Goal: Task Accomplishment & Management: Manage account settings

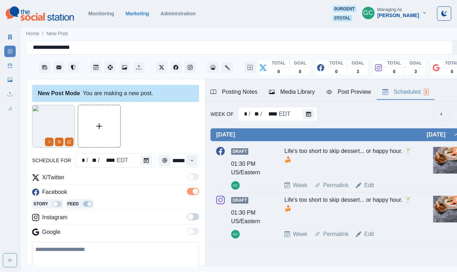
scroll to position [20, 0]
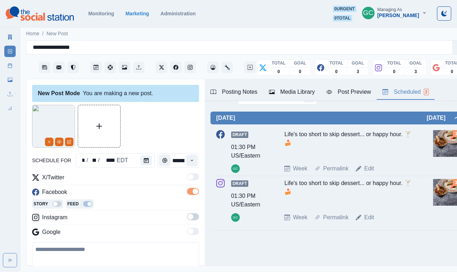
click at [194, 216] on span at bounding box center [193, 216] width 12 height 7
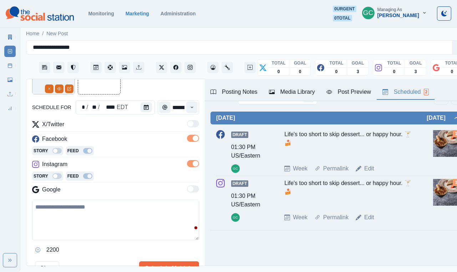
scroll to position [58, 0]
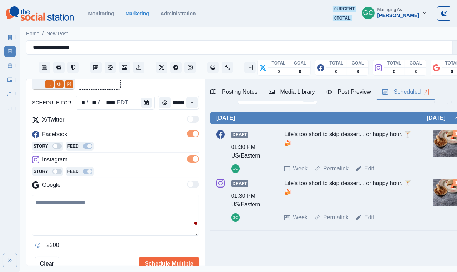
click at [93, 211] on textarea at bounding box center [115, 215] width 167 height 41
paste textarea "**********"
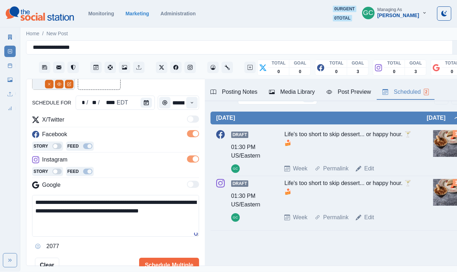
scroll to position [89, 0]
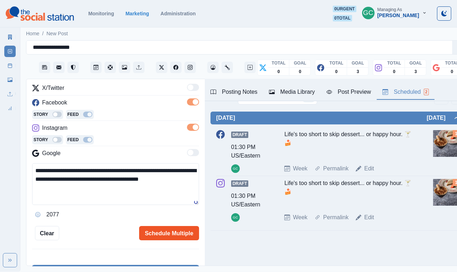
type textarea "**********"
click at [162, 232] on button "Schedule Multiple" at bounding box center [169, 233] width 60 height 14
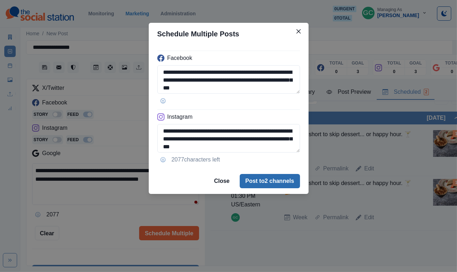
click at [256, 181] on button "Post to 2 channels" at bounding box center [270, 181] width 60 height 14
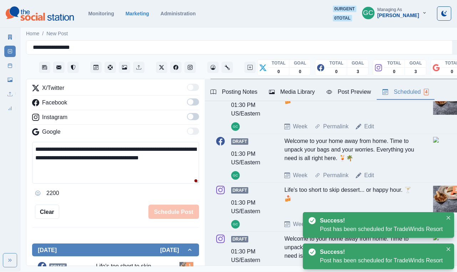
scroll to position [62, 0]
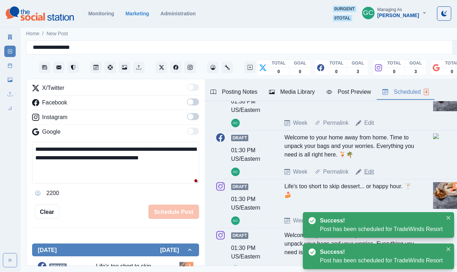
click at [372, 173] on link "Edit" at bounding box center [369, 172] width 10 height 9
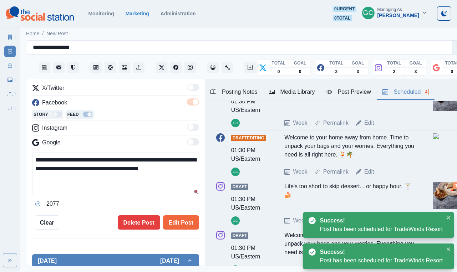
scroll to position [2, 0]
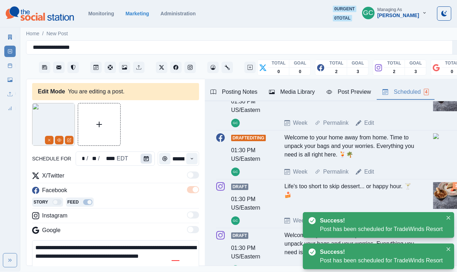
click at [141, 158] on button "Calendar" at bounding box center [145, 159] width 11 height 10
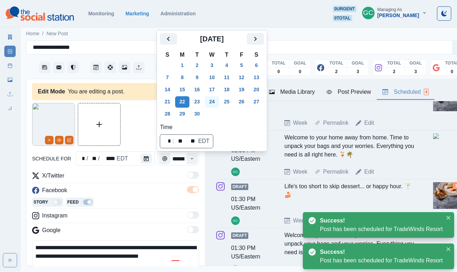
click at [217, 99] on button "24" at bounding box center [212, 101] width 14 height 11
click at [170, 196] on div "Facebook" at bounding box center [115, 191] width 167 height 11
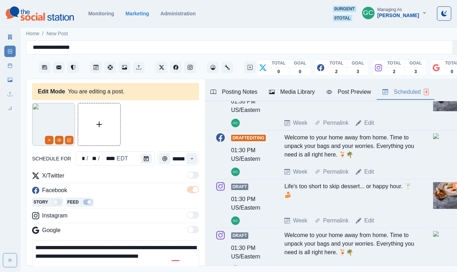
click at [232, 91] on div "Posting Notes" at bounding box center [233, 92] width 47 height 9
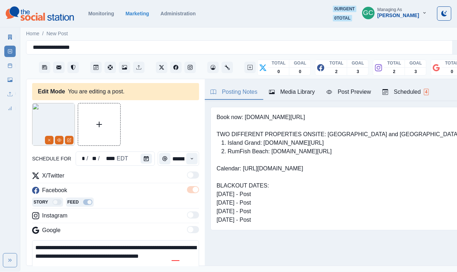
click at [312, 91] on div "Media Library" at bounding box center [292, 92] width 46 height 9
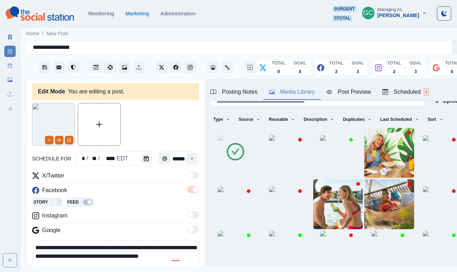
click at [422, 90] on div "Scheduled 4" at bounding box center [405, 92] width 46 height 9
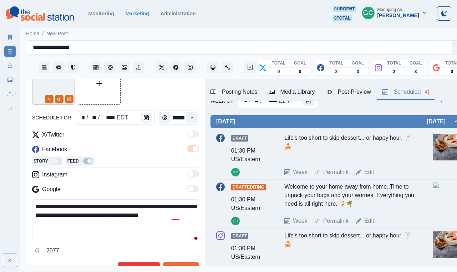
scroll to position [97, 0]
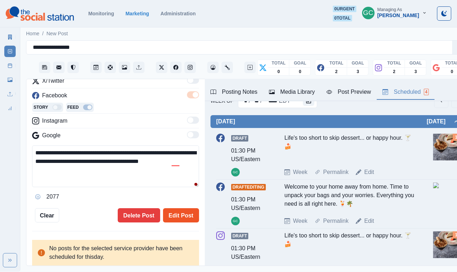
click at [191, 217] on button "Edit Post" at bounding box center [181, 215] width 36 height 14
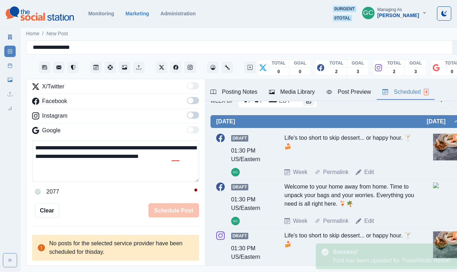
scroll to position [67, 0]
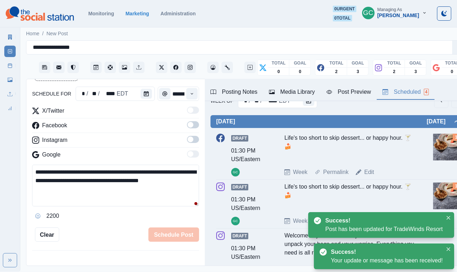
click at [228, 88] on div "Posting Notes" at bounding box center [233, 92] width 47 height 9
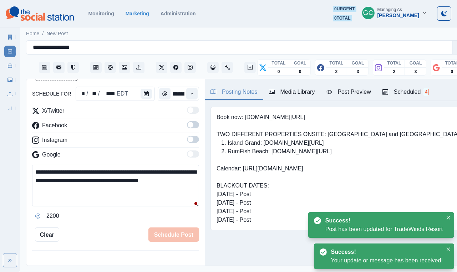
click at [400, 85] on button "Scheduled 4" at bounding box center [405, 92] width 58 height 15
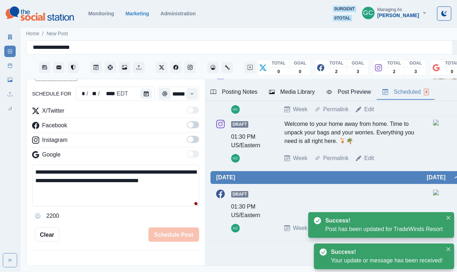
scroll to position [130, 0]
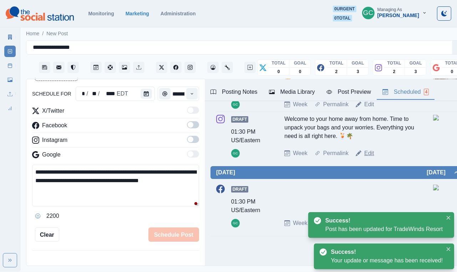
click at [369, 156] on link "Edit" at bounding box center [369, 153] width 10 height 9
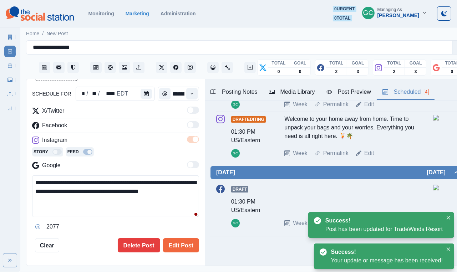
scroll to position [49, 0]
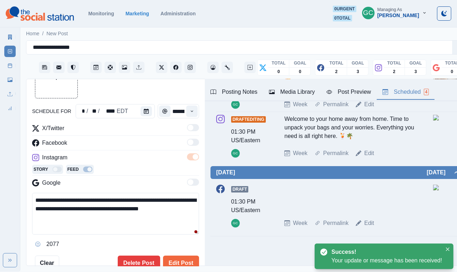
click at [83, 211] on textarea "**********" at bounding box center [115, 214] width 167 height 42
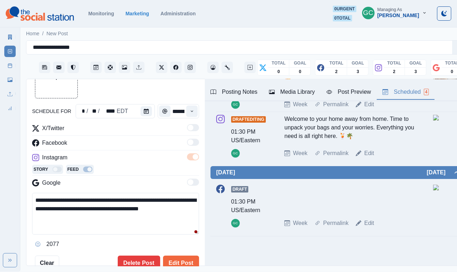
click at [83, 211] on textarea "**********" at bounding box center [115, 214] width 167 height 42
click at [142, 107] on button "Calendar" at bounding box center [145, 111] width 11 height 10
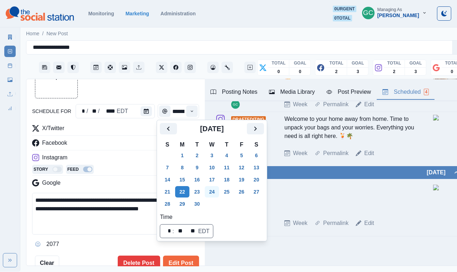
click at [217, 190] on button "24" at bounding box center [212, 191] width 14 height 11
click at [303, 87] on button "Media Library" at bounding box center [291, 92] width 57 height 15
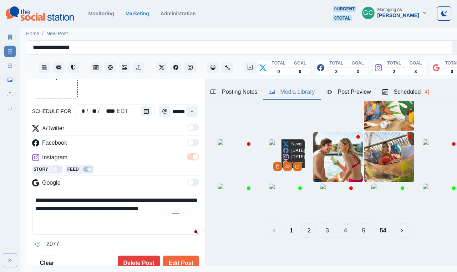
scroll to position [49, 0]
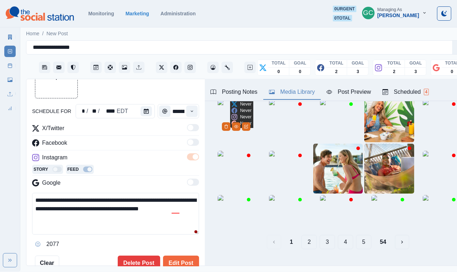
click at [228, 129] on icon "Delete Media" at bounding box center [226, 126] width 4 height 4
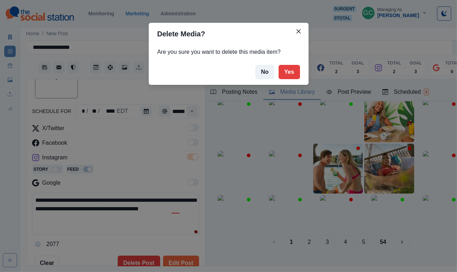
click at [217, 135] on div "Delete Media? Are you sure you want to delete this media item? No Yes" at bounding box center [228, 136] width 457 height 272
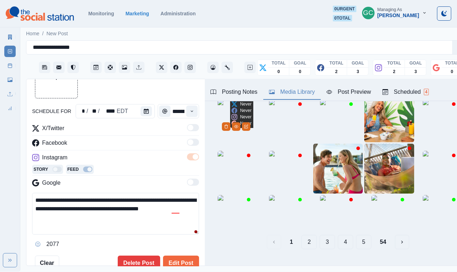
click at [219, 123] on img at bounding box center [235, 117] width 36 height 36
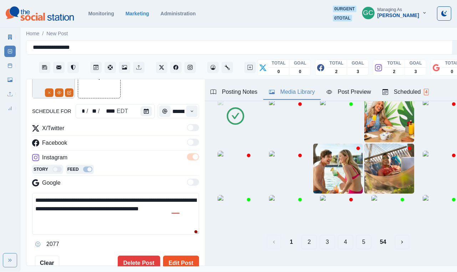
click at [186, 263] on button "Edit Post" at bounding box center [181, 263] width 36 height 14
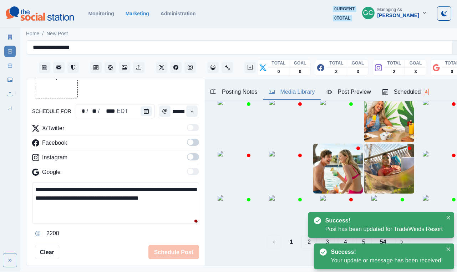
click at [410, 88] on div "Scheduled 4" at bounding box center [405, 92] width 46 height 9
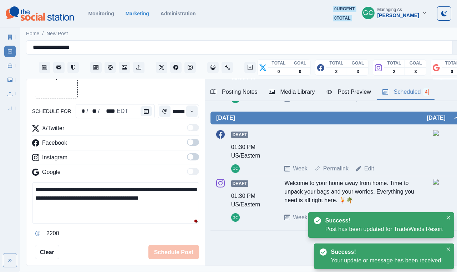
scroll to position [142, 0]
click at [371, 166] on link "Edit" at bounding box center [369, 168] width 10 height 9
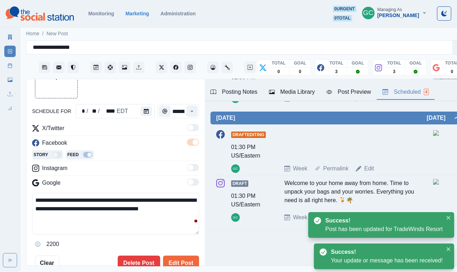
click at [142, 225] on textarea "**********" at bounding box center [115, 214] width 167 height 42
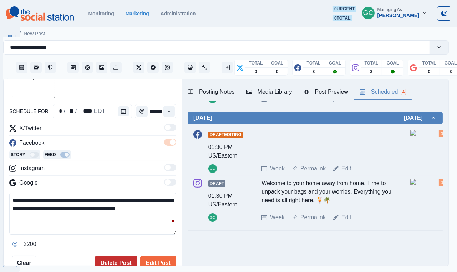
scroll to position [0, 25]
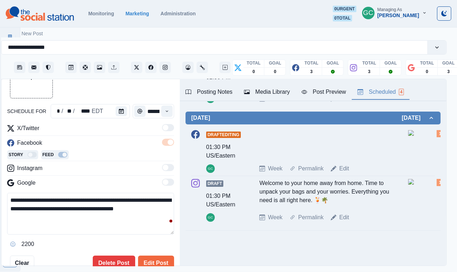
click at [194, 244] on div "Book now: www.bit.ly/3RcunTM TWO DIFFERENT PROPERTIES ONSITE: RumFish Beach and…" at bounding box center [313, 116] width 266 height 300
click at [166, 259] on button "Edit Post" at bounding box center [156, 263] width 36 height 14
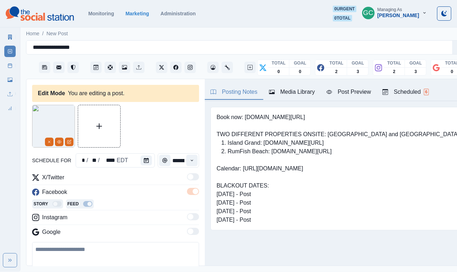
click at [402, 87] on button "Scheduled 6" at bounding box center [405, 92] width 58 height 15
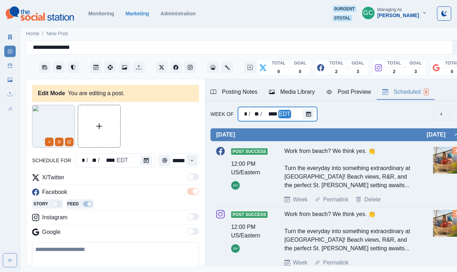
click at [312, 113] on div at bounding box center [310, 114] width 14 height 14
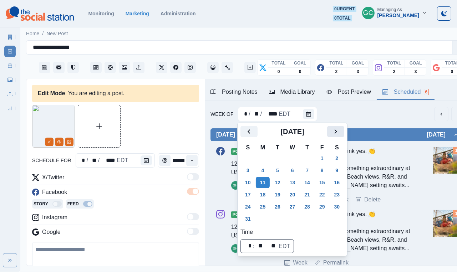
click at [338, 135] on icon "Next" at bounding box center [335, 131] width 9 height 9
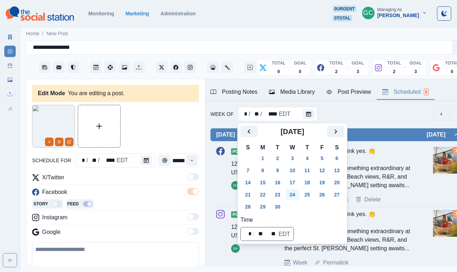
click at [294, 194] on button "24" at bounding box center [292, 194] width 14 height 11
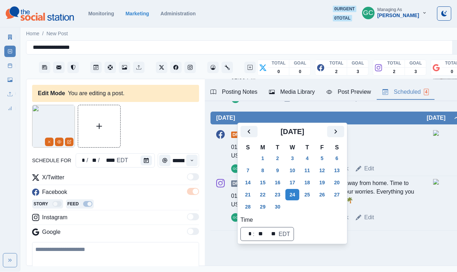
click at [403, 173] on div "Draft Editing 01:30 PM US/Eastern GC Week Permalink Edit 1" at bounding box center [337, 151] width 243 height 49
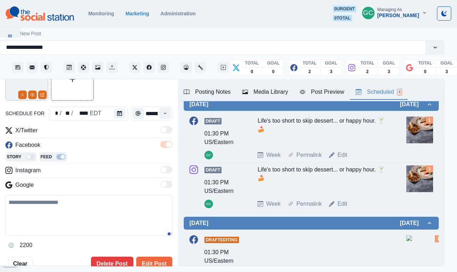
click at [109, 210] on textarea at bounding box center [88, 215] width 167 height 41
paste textarea "**********"
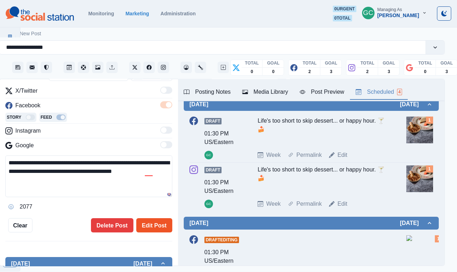
scroll to position [96, 0]
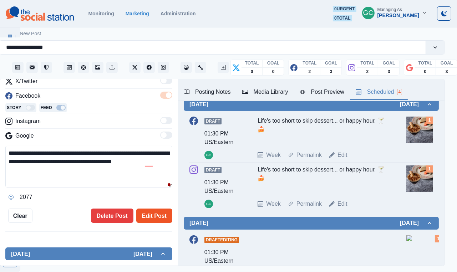
type textarea "**********"
click at [159, 217] on button "Edit Post" at bounding box center [154, 216] width 36 height 14
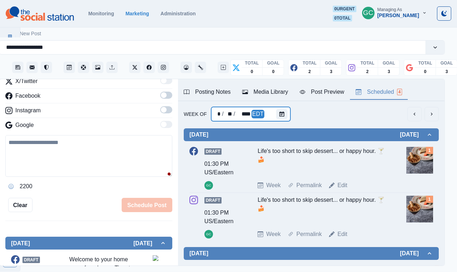
click at [271, 119] on div "* / ** / **** EDT" at bounding box center [250, 114] width 79 height 14
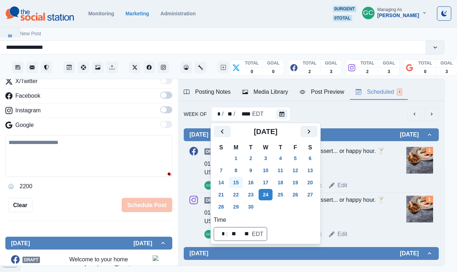
click at [236, 180] on button "15" at bounding box center [236, 182] width 14 height 11
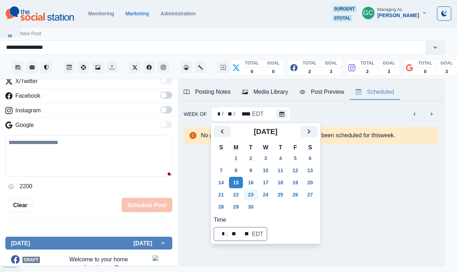
click at [250, 193] on button "23" at bounding box center [250, 194] width 14 height 11
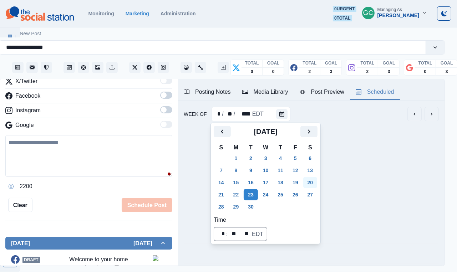
scroll to position [0, 19]
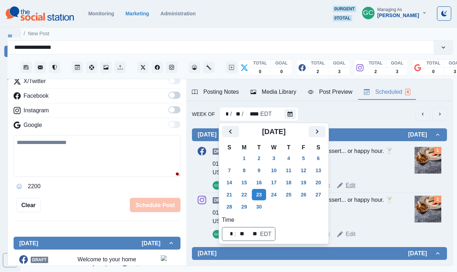
click at [350, 186] on link "Edit" at bounding box center [350, 185] width 10 height 9
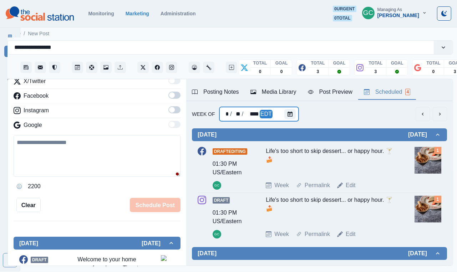
type textarea "**********"
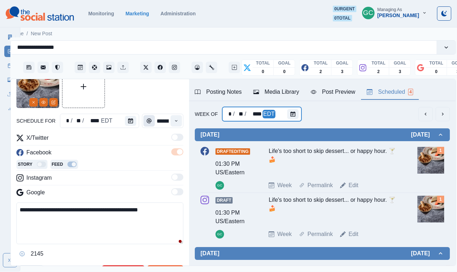
scroll to position [35, 0]
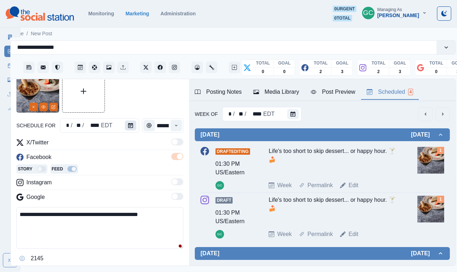
click at [129, 120] on button "Calendar" at bounding box center [130, 125] width 11 height 10
click at [136, 129] on div at bounding box center [132, 125] width 14 height 14
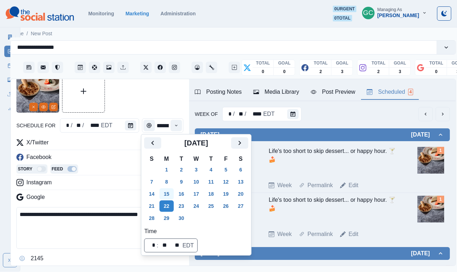
click at [166, 194] on button "15" at bounding box center [166, 193] width 14 height 11
click at [137, 188] on div "Instagram" at bounding box center [99, 183] width 167 height 11
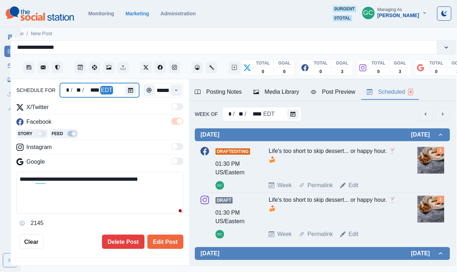
scroll to position [72, 0]
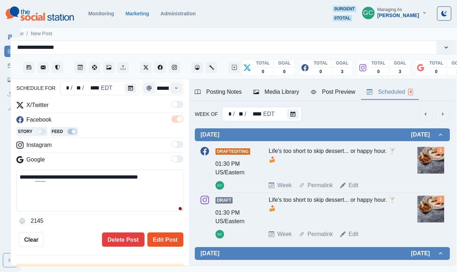
click at [174, 241] on button "Edit Post" at bounding box center [165, 239] width 36 height 14
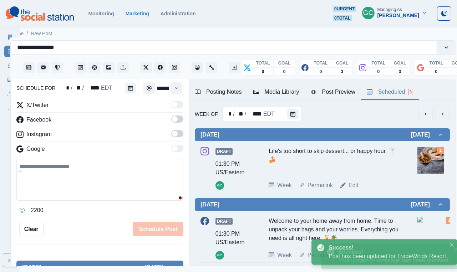
scroll to position [67, 0]
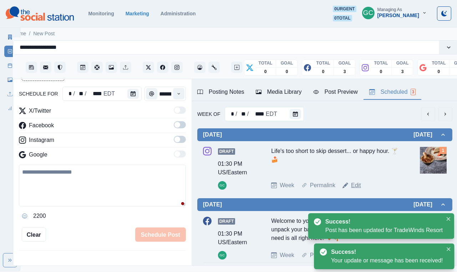
click at [357, 184] on link "Edit" at bounding box center [356, 185] width 10 height 9
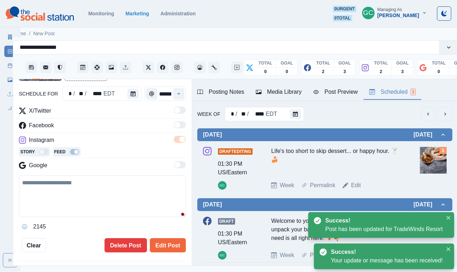
type textarea "**********"
click at [133, 94] on icon "Calendar" at bounding box center [132, 93] width 5 height 5
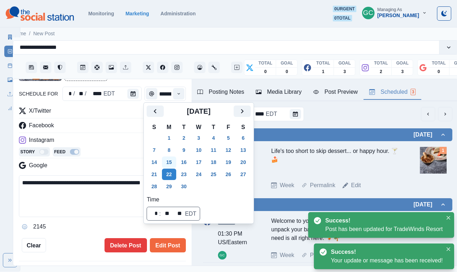
click at [170, 161] on button "15" at bounding box center [169, 161] width 14 height 11
click at [180, 247] on button "Edit Post" at bounding box center [168, 245] width 36 height 14
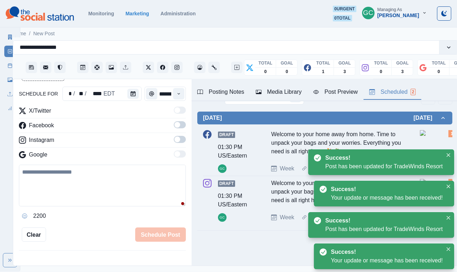
scroll to position [20, 0]
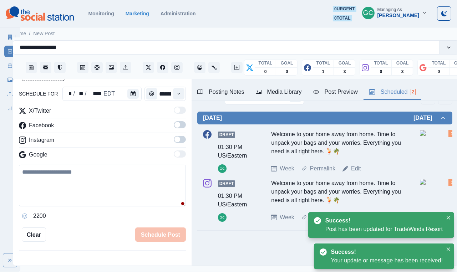
click at [357, 171] on link "Edit" at bounding box center [356, 168] width 10 height 9
type textarea "**********"
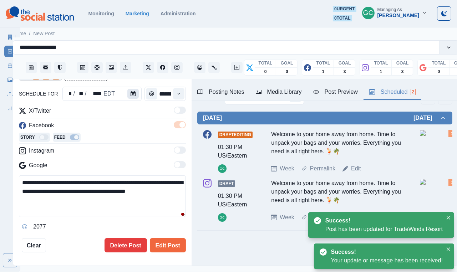
click at [127, 95] on button "Calendar" at bounding box center [132, 94] width 11 height 10
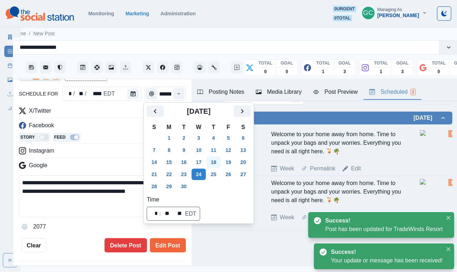
click at [215, 159] on button "18" at bounding box center [213, 161] width 14 height 11
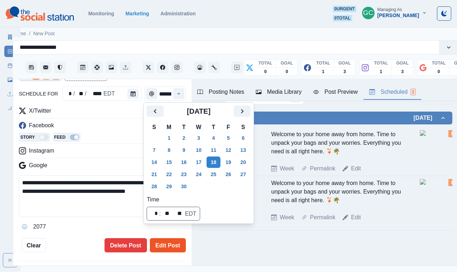
click at [176, 244] on button "Edit Post" at bounding box center [168, 245] width 36 height 14
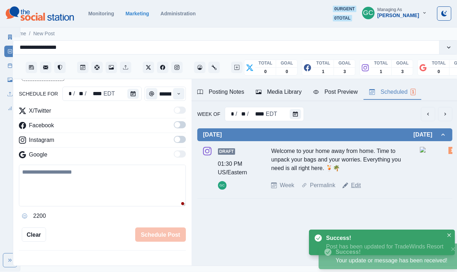
scroll to position [0, 11]
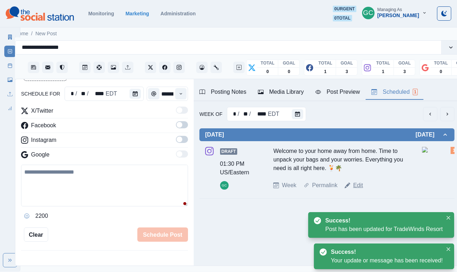
click at [359, 183] on link "Edit" at bounding box center [358, 185] width 10 height 9
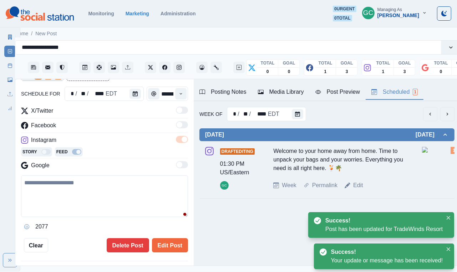
type textarea "**********"
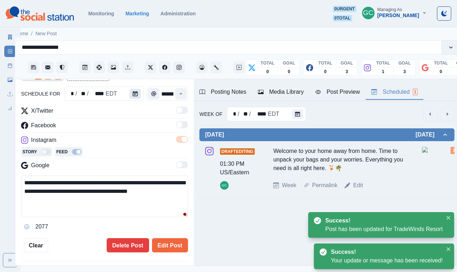
click at [129, 94] on button "Calendar" at bounding box center [134, 94] width 11 height 10
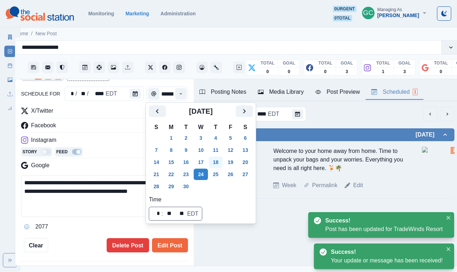
click at [222, 162] on button "18" at bounding box center [216, 161] width 14 height 11
click at [156, 246] on button "Edit Post" at bounding box center [170, 245] width 36 height 14
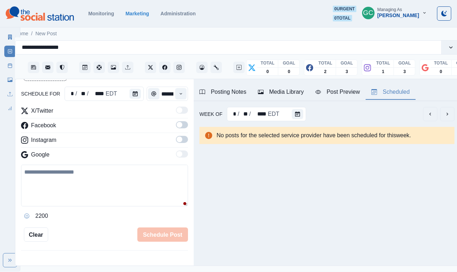
click at [183, 129] on label at bounding box center [182, 126] width 12 height 11
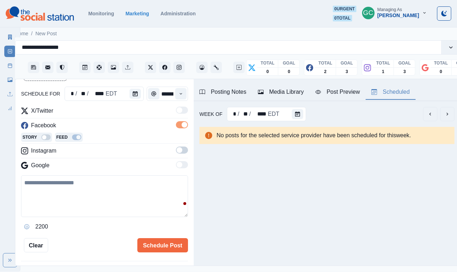
click at [184, 150] on span at bounding box center [182, 150] width 12 height 7
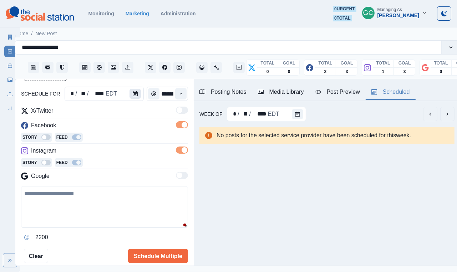
click at [138, 94] on button "Calendar" at bounding box center [134, 94] width 11 height 10
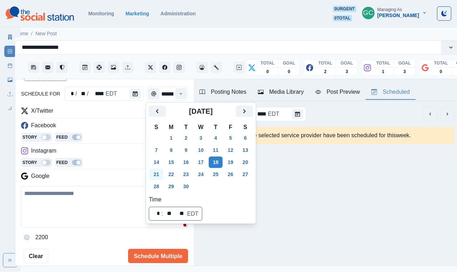
click at [156, 169] on button "21" at bounding box center [156, 174] width 14 height 11
click at [158, 172] on button "21" at bounding box center [156, 174] width 14 height 11
click at [179, 95] on icon "Time" at bounding box center [180, 93] width 5 height 5
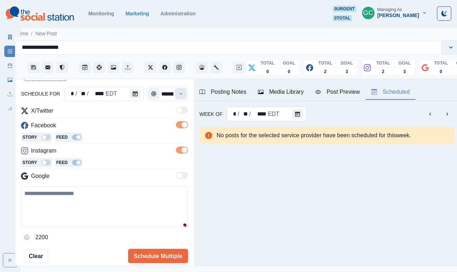
click at [179, 95] on icon "Time" at bounding box center [180, 93] width 5 height 5
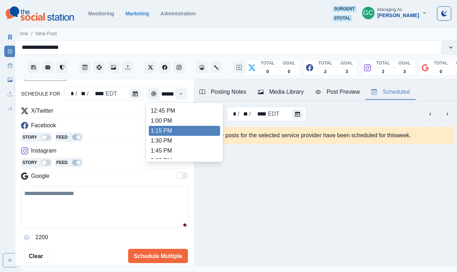
scroll to position [189, 0]
click at [165, 132] on li "1:15 PM" at bounding box center [184, 131] width 71 height 10
type input "*******"
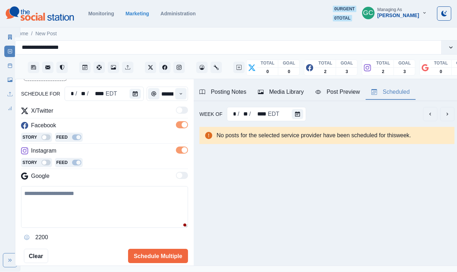
click at [275, 95] on div "Media Library" at bounding box center [281, 92] width 46 height 9
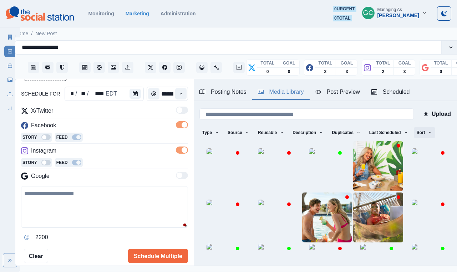
click at [432, 133] on icon "button" at bounding box center [430, 132] width 4 height 4
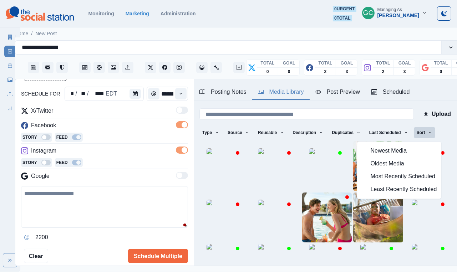
click at [403, 189] on span "Least Recently Scheduled" at bounding box center [403, 189] width 66 height 9
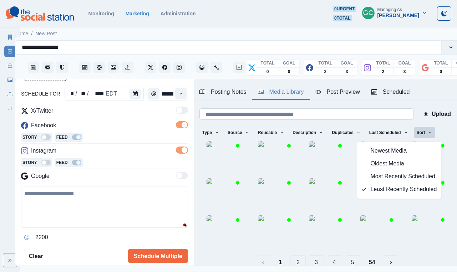
click at [255, 114] on input at bounding box center [306, 113] width 214 height 11
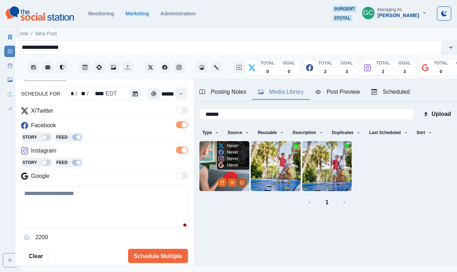
type input "******"
click at [241, 180] on icon "Edit Media" at bounding box center [242, 182] width 4 height 4
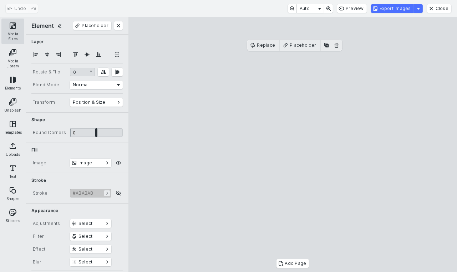
click at [15, 34] on button "Media Sizes" at bounding box center [12, 32] width 23 height 26
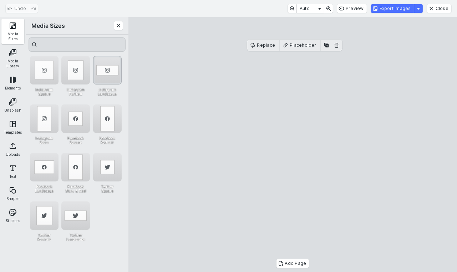
click at [107, 70] on div "Instagram Landscape" at bounding box center [107, 70] width 29 height 29
drag, startPoint x: 253, startPoint y: 102, endPoint x: 254, endPoint y: 107, distance: 5.1
click at [293, 145] on cesdk-canvas "Editor canvas" at bounding box center [293, 145] width 0 height 0
drag, startPoint x: 293, startPoint y: 77, endPoint x: 293, endPoint y: 59, distance: 18.5
click at [293, 145] on cesdk-canvas "Editor canvas" at bounding box center [293, 145] width 0 height 0
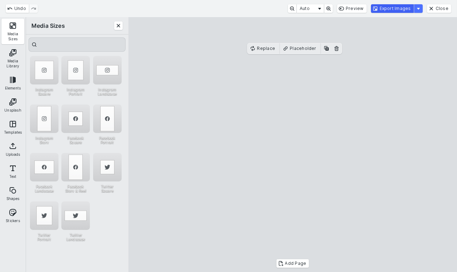
click at [395, 11] on button "Export Images" at bounding box center [392, 8] width 43 height 9
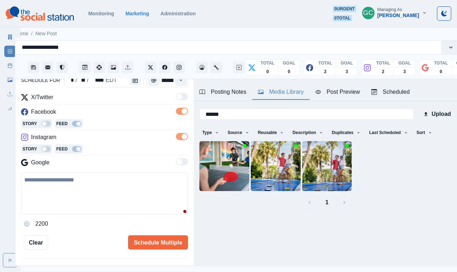
scroll to position [84, 0]
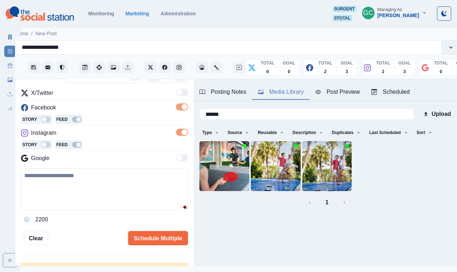
click at [109, 190] on textarea at bounding box center [104, 189] width 167 height 42
paste textarea "**********"
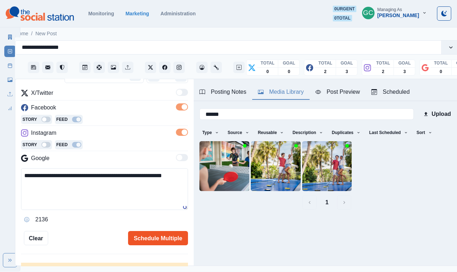
type textarea "**********"
click at [167, 240] on button "Schedule Multiple" at bounding box center [158, 238] width 60 height 14
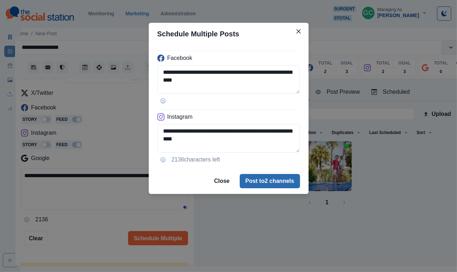
click at [270, 179] on button "Post to 2 channels" at bounding box center [270, 181] width 60 height 14
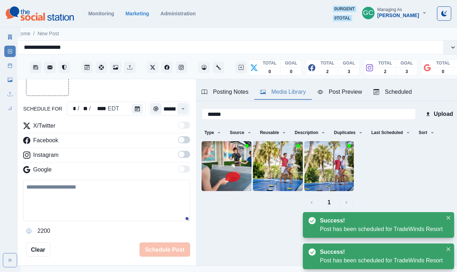
scroll to position [48, 0]
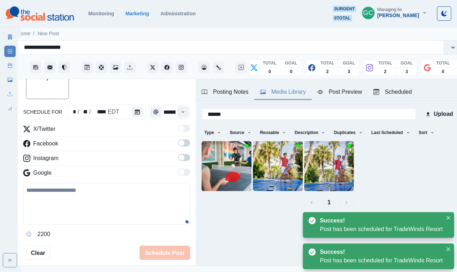
click at [395, 89] on div "Scheduled" at bounding box center [392, 92] width 38 height 9
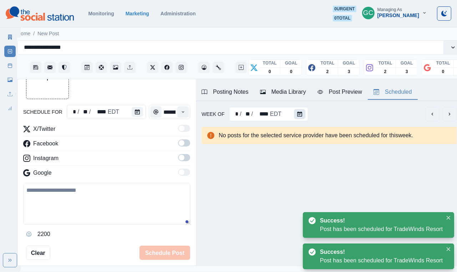
click at [294, 113] on button "Calendar" at bounding box center [299, 114] width 11 height 10
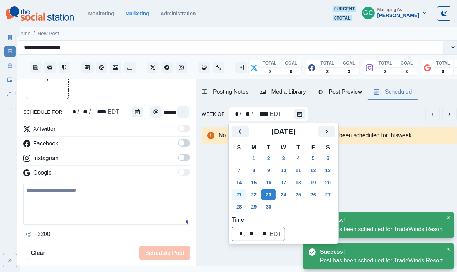
click at [238, 192] on button "21" at bounding box center [239, 194] width 14 height 11
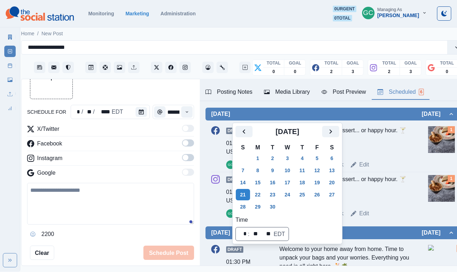
scroll to position [20, 0]
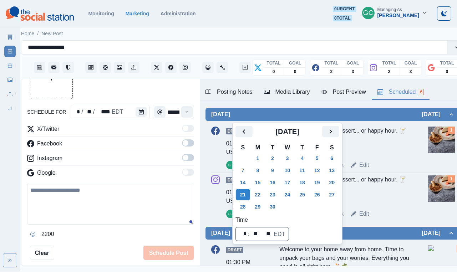
click at [399, 151] on div "Life's too short to skip dessert... or happy hour. 🍸🍰" at bounding box center [344, 141] width 131 height 29
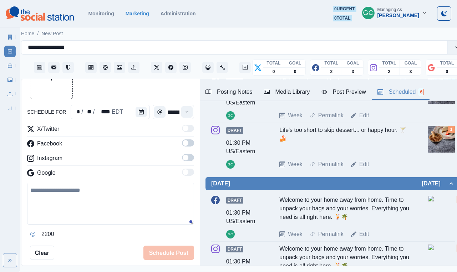
scroll to position [0, 0]
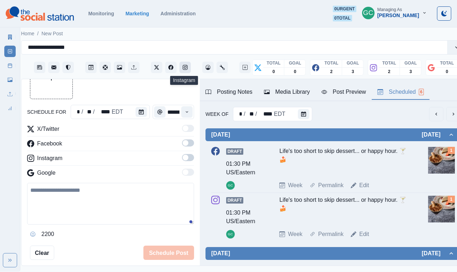
click at [187, 68] on icon "Instagram" at bounding box center [185, 67] width 5 height 5
click at [307, 117] on button "Calendar" at bounding box center [303, 114] width 11 height 10
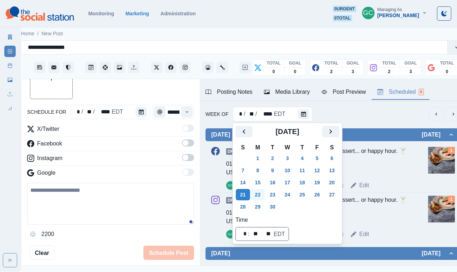
click at [253, 195] on button "22" at bounding box center [258, 194] width 14 height 11
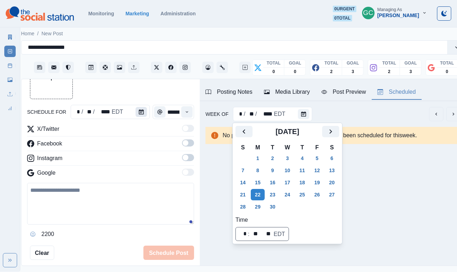
click at [144, 115] on button "Calendar" at bounding box center [140, 112] width 11 height 10
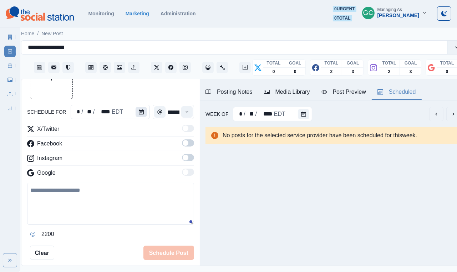
click at [144, 115] on button "Calendar" at bounding box center [140, 112] width 11 height 10
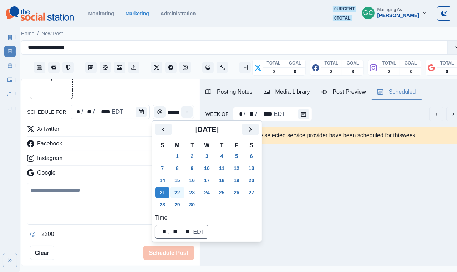
click at [176, 194] on button "22" at bounding box center [177, 192] width 14 height 11
click at [184, 109] on button "Time" at bounding box center [186, 111] width 11 height 11
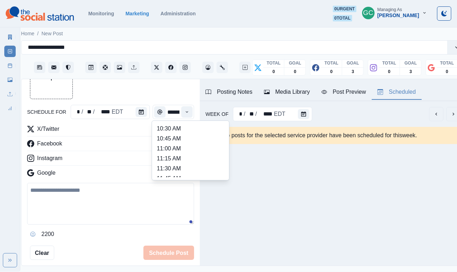
scroll to position [107, 0]
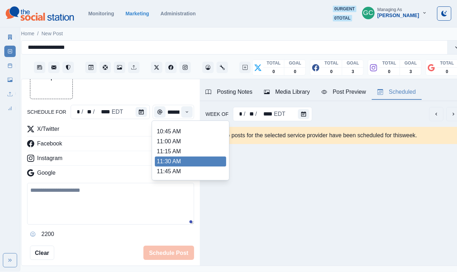
click at [184, 163] on li "11:30 AM" at bounding box center [190, 161] width 71 height 10
type input "********"
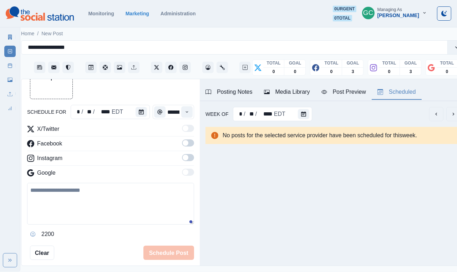
click at [191, 160] on span at bounding box center [188, 157] width 12 height 7
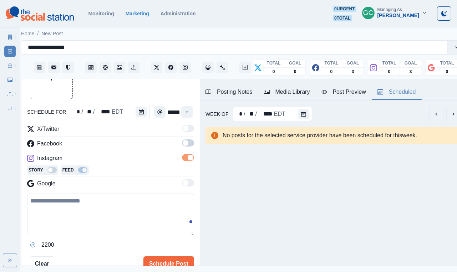
click at [189, 141] on span at bounding box center [188, 142] width 12 height 7
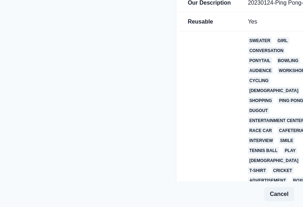
scroll to position [69, 0]
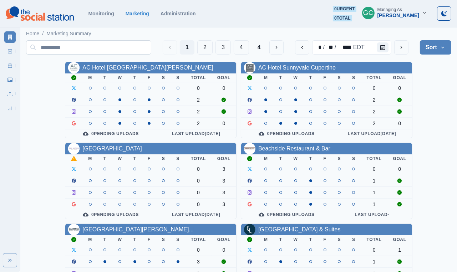
click at [94, 47] on input at bounding box center [88, 47] width 125 height 14
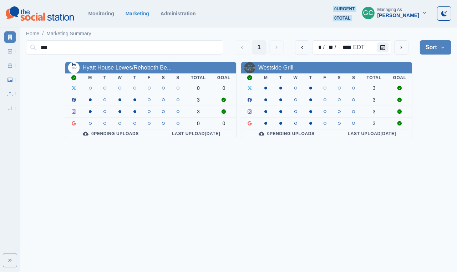
type input "***"
click at [277, 65] on link "Westside Grill" at bounding box center [275, 68] width 35 height 6
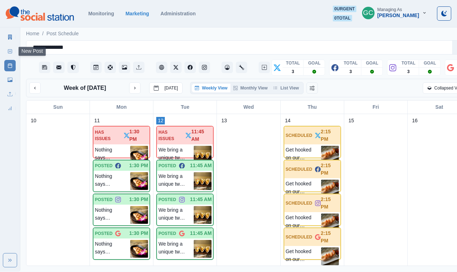
click at [6, 53] on link "New Post" at bounding box center [9, 51] width 11 height 11
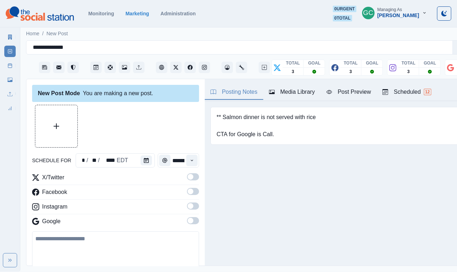
click at [405, 89] on div "Scheduled 12" at bounding box center [406, 92] width 49 height 9
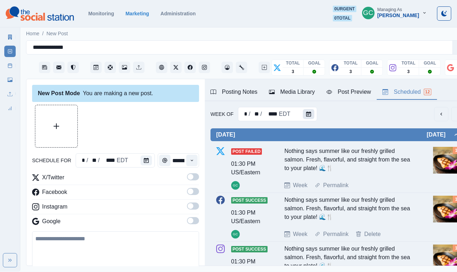
click at [306, 110] on button "Calendar" at bounding box center [308, 114] width 11 height 10
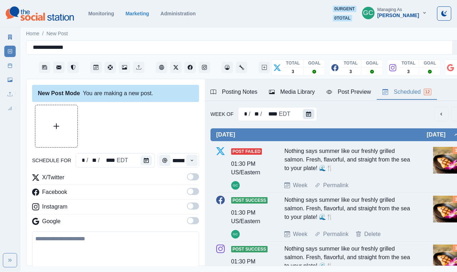
scroll to position [0, 0]
click at [303, 113] on button "Calendar" at bounding box center [308, 114] width 11 height 10
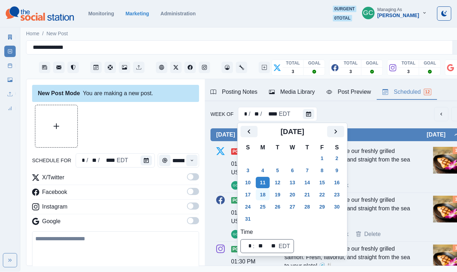
click at [265, 192] on button "18" at bounding box center [263, 194] width 14 height 11
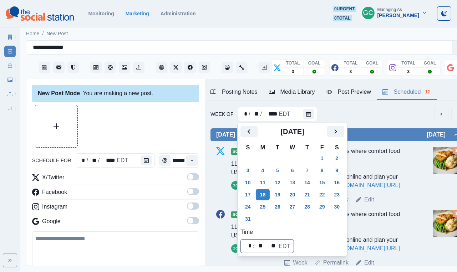
click at [360, 110] on div "Week Of * / ** / **** EDT" at bounding box center [337, 114] width 255 height 14
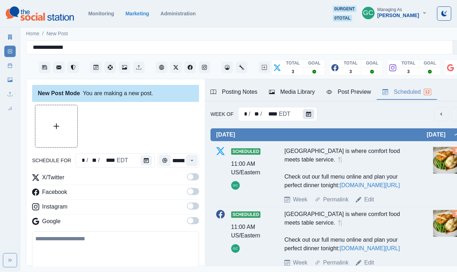
scroll to position [-1, 0]
click at [303, 117] on button "Calendar" at bounding box center [308, 114] width 11 height 10
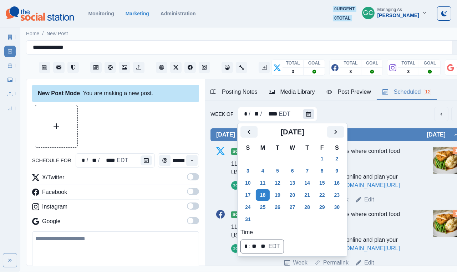
scroll to position [0, 0]
click at [263, 203] on button "25" at bounding box center [263, 206] width 14 height 11
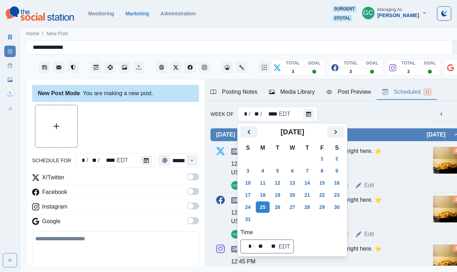
click at [360, 116] on div "Week Of * / ** / **** EDT" at bounding box center [337, 114] width 255 height 14
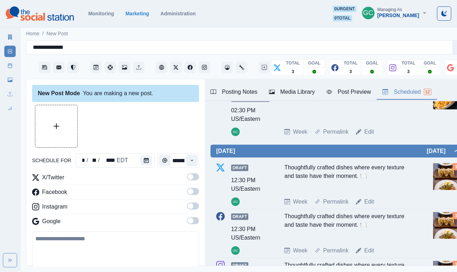
scroll to position [533, 0]
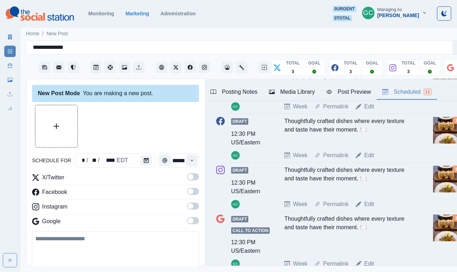
click at [449, 144] on img at bounding box center [446, 130] width 27 height 27
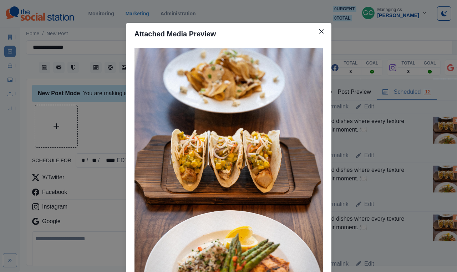
click at [405, 161] on div "Attached Media Preview" at bounding box center [228, 136] width 457 height 272
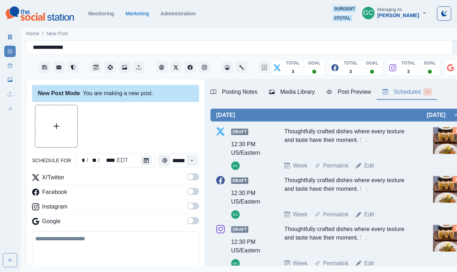
scroll to position [468, 0]
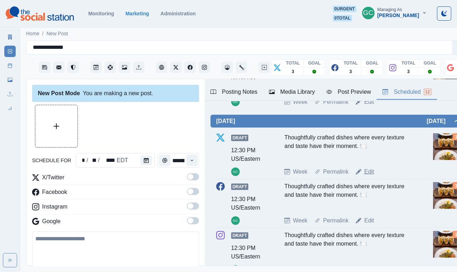
click at [367, 176] on link "Edit" at bounding box center [369, 172] width 10 height 9
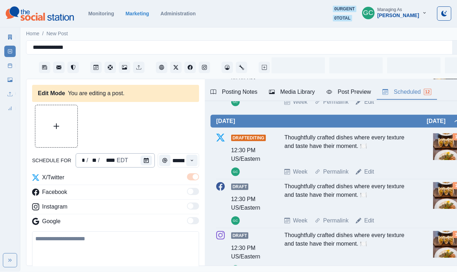
type input "********"
type textarea "**********"
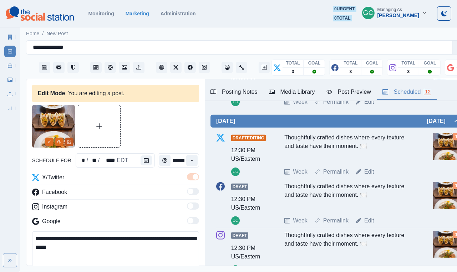
click at [71, 143] on icon "Edit Media" at bounding box center [69, 142] width 4 height 4
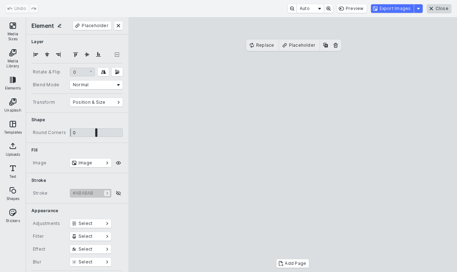
click at [444, 9] on button "Close" at bounding box center [439, 8] width 24 height 9
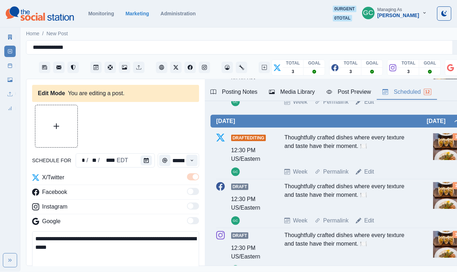
click at [309, 88] on div "Media Library" at bounding box center [292, 92] width 46 height 9
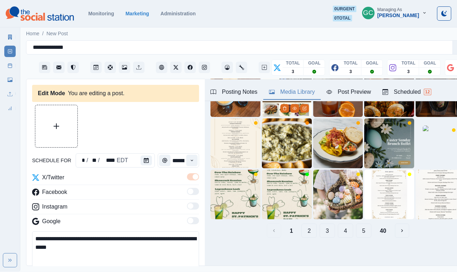
scroll to position [11, 0]
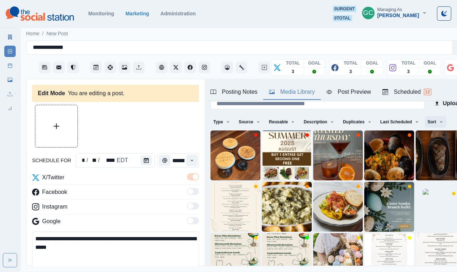
click at [442, 123] on button "Sort" at bounding box center [435, 121] width 21 height 11
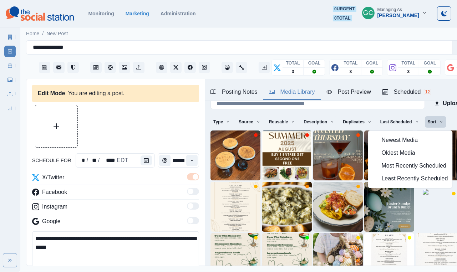
click at [404, 180] on span "Least Recently Scheduled" at bounding box center [414, 178] width 66 height 9
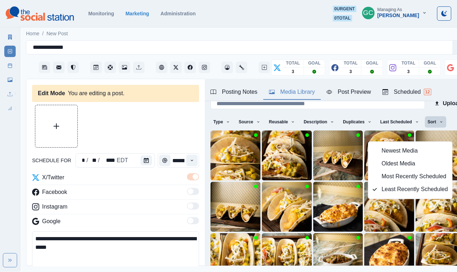
scroll to position [0, 0]
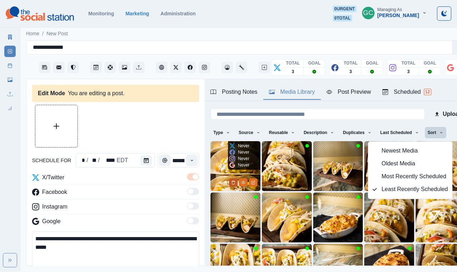
click at [232, 182] on icon "Delete Media" at bounding box center [233, 182] width 4 height 4
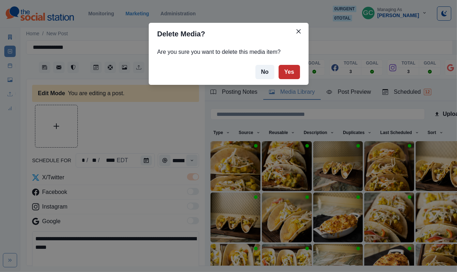
click at [295, 68] on button "Yes" at bounding box center [288, 72] width 21 height 14
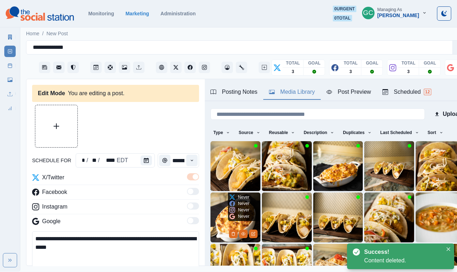
scroll to position [22, 0]
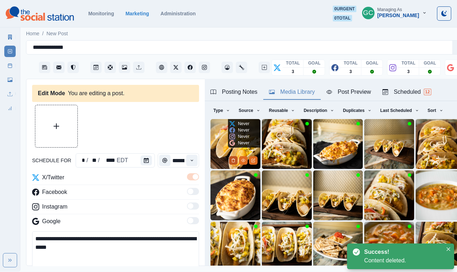
click at [233, 163] on button "Delete Media" at bounding box center [233, 160] width 9 height 9
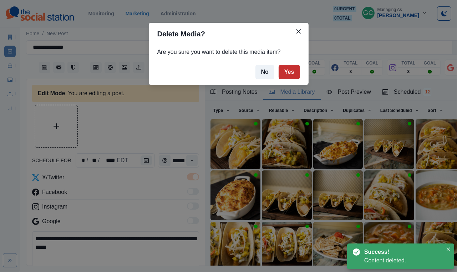
click at [288, 65] on button "Yes" at bounding box center [288, 72] width 21 height 14
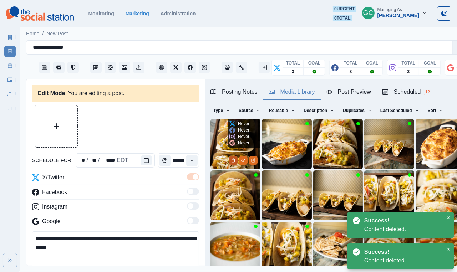
click at [233, 161] on icon "Delete Media" at bounding box center [233, 160] width 4 height 4
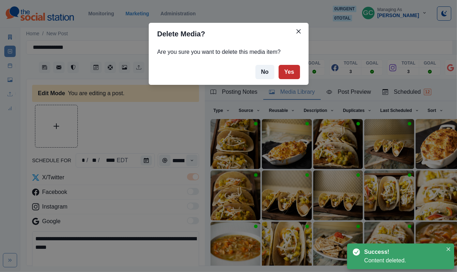
click at [287, 70] on button "Yes" at bounding box center [288, 72] width 21 height 14
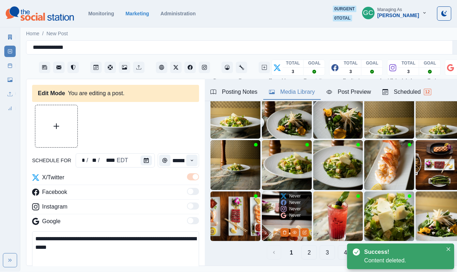
scroll to position [65, 0]
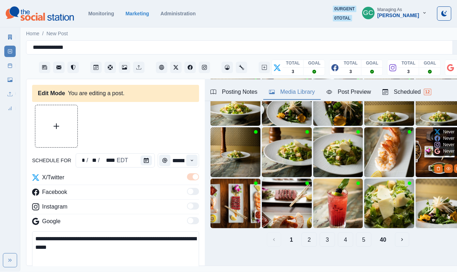
click at [423, 160] on img at bounding box center [440, 152] width 50 height 50
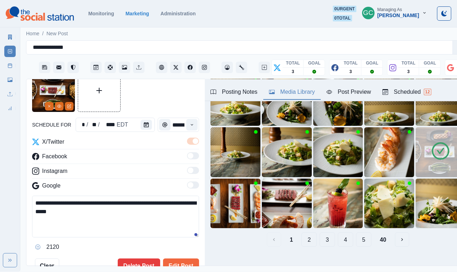
scroll to position [47, 0]
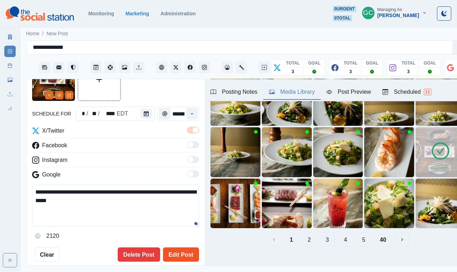
click at [182, 255] on button "Edit Post" at bounding box center [181, 254] width 36 height 14
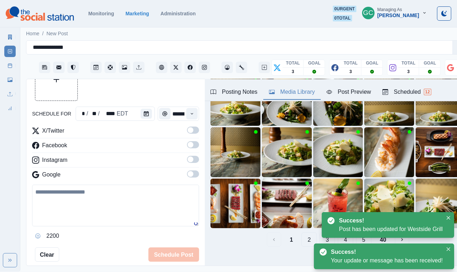
click at [407, 93] on div "Scheduled 12" at bounding box center [406, 92] width 49 height 9
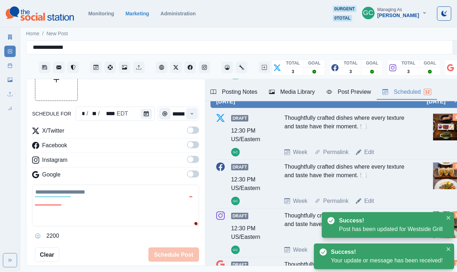
scroll to position [489, 0]
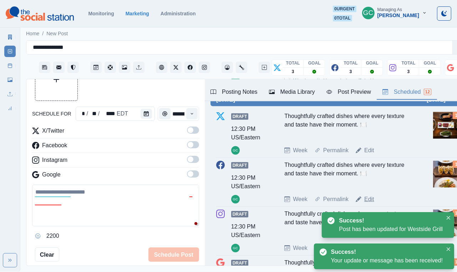
click at [367, 204] on link "Edit" at bounding box center [369, 199] width 10 height 9
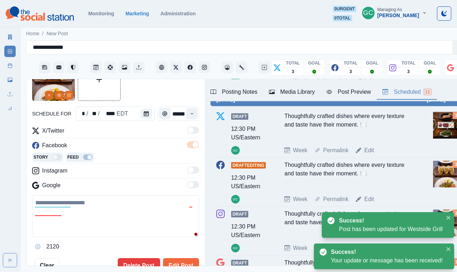
type textarea "**********"
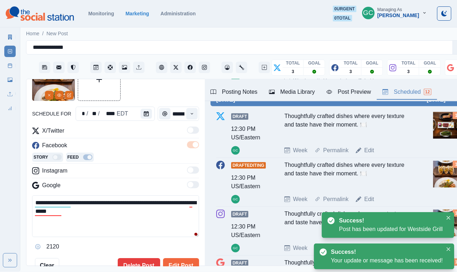
click at [300, 94] on div "Media Library" at bounding box center [292, 92] width 46 height 9
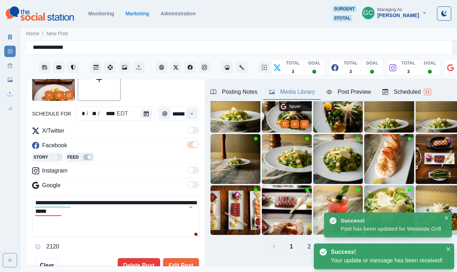
scroll to position [57, 0]
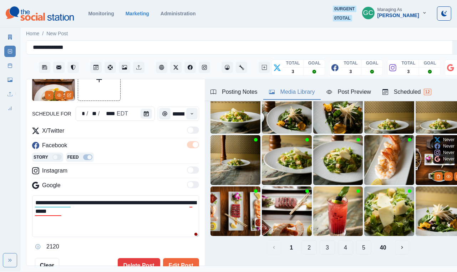
click at [426, 154] on img at bounding box center [440, 160] width 50 height 50
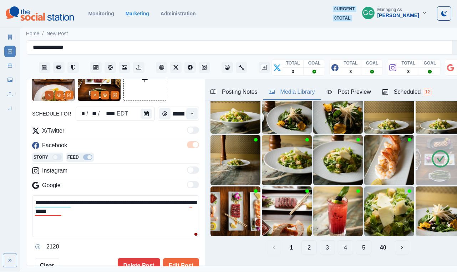
click at [48, 96] on icon "Remove" at bounding box center [49, 95] width 4 height 4
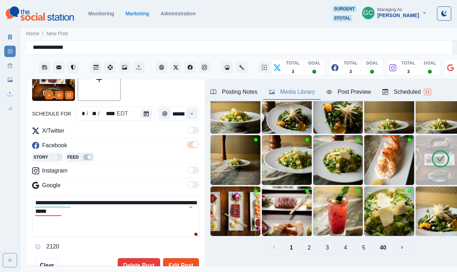
click at [185, 263] on button "Edit Post" at bounding box center [181, 265] width 36 height 14
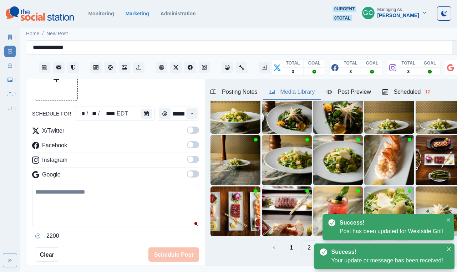
click at [404, 88] on div "Scheduled 12" at bounding box center [406, 92] width 49 height 9
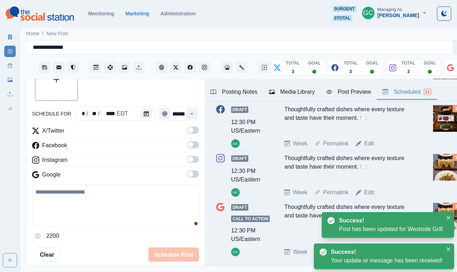
scroll to position [550, 0]
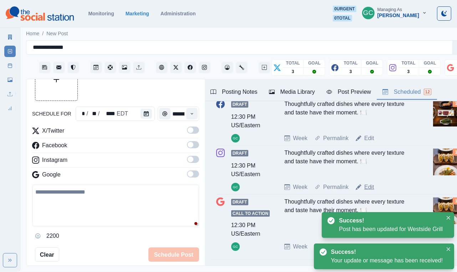
click at [374, 191] on link "Edit" at bounding box center [369, 187] width 10 height 9
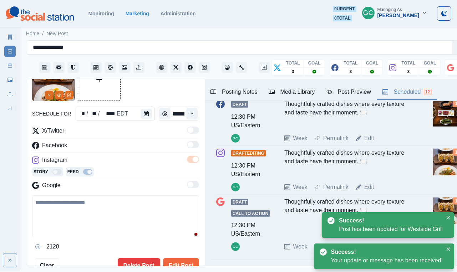
type textarea "**********"
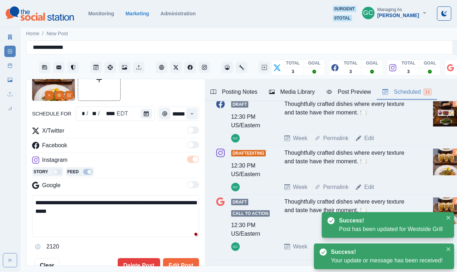
click at [293, 92] on div "Media Library" at bounding box center [292, 92] width 46 height 9
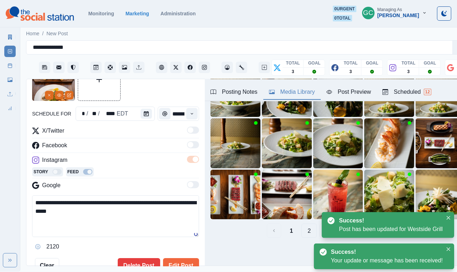
scroll to position [74, 0]
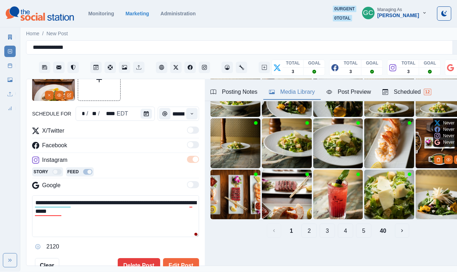
click at [427, 144] on img at bounding box center [440, 143] width 50 height 50
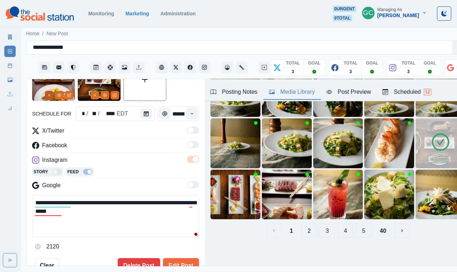
click at [49, 95] on icon "Remove" at bounding box center [49, 95] width 4 height 4
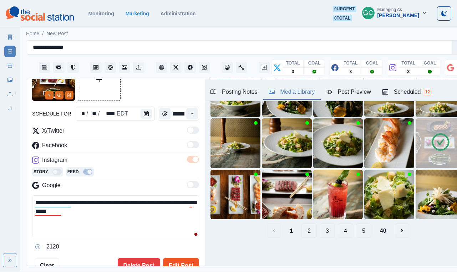
click at [191, 262] on button "Edit Post" at bounding box center [181, 265] width 36 height 14
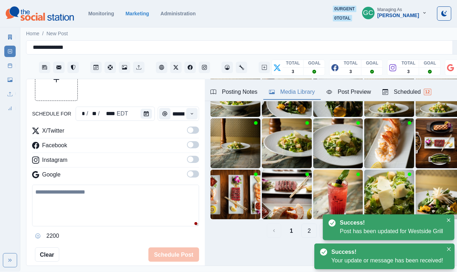
click at [424, 89] on div "Scheduled 12" at bounding box center [406, 92] width 49 height 9
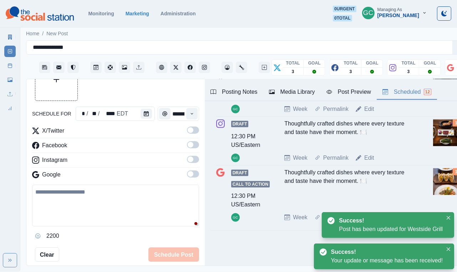
scroll to position [595, 0]
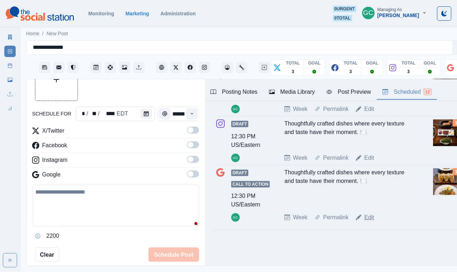
click at [371, 218] on link "Edit" at bounding box center [369, 217] width 10 height 9
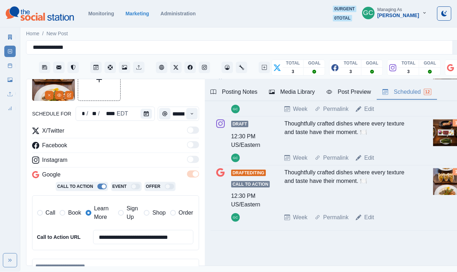
type textarea "**********"
click at [289, 93] on div "Media Library" at bounding box center [292, 92] width 46 height 9
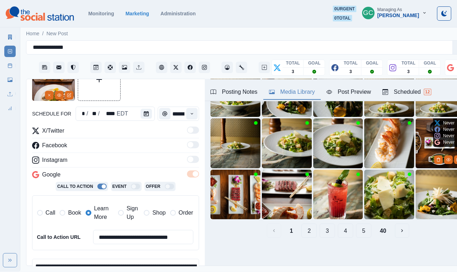
click at [422, 135] on img at bounding box center [440, 143] width 50 height 50
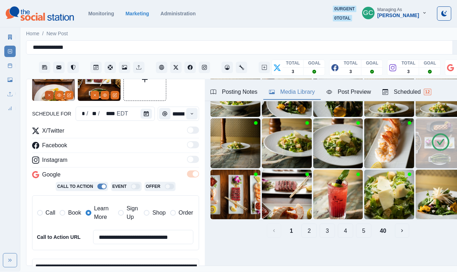
click at [48, 96] on line "Remove" at bounding box center [49, 95] width 2 height 2
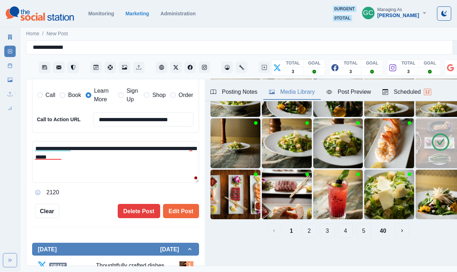
scroll to position [171, 0]
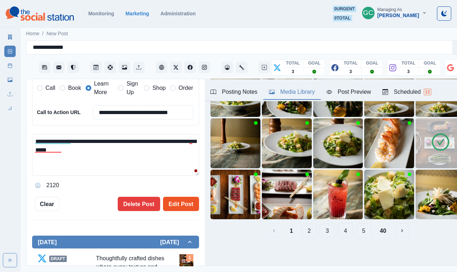
click at [183, 198] on button "Edit Post" at bounding box center [181, 204] width 36 height 14
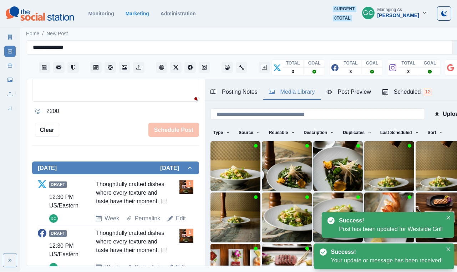
click at [408, 89] on div "Scheduled 12" at bounding box center [406, 92] width 49 height 9
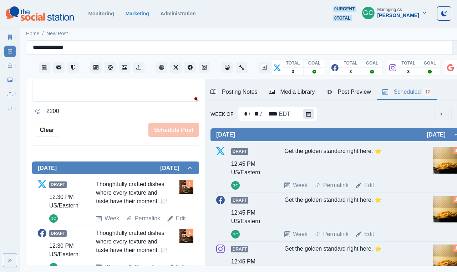
click at [309, 114] on icon "Calendar" at bounding box center [308, 114] width 5 height 5
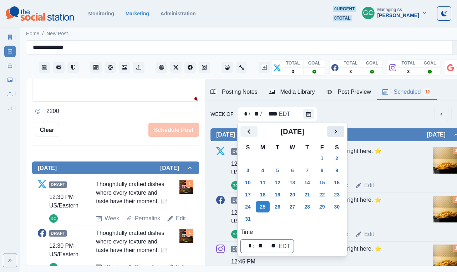
click at [340, 133] on icon "Next" at bounding box center [335, 131] width 9 height 9
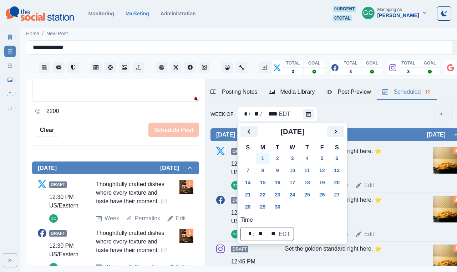
click at [264, 161] on button "1" at bounding box center [263, 158] width 14 height 11
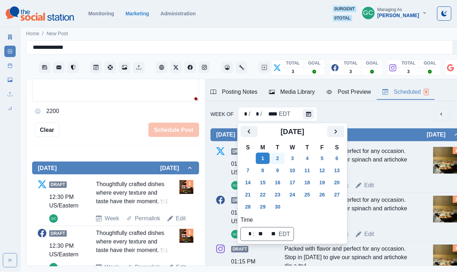
click at [277, 156] on button "2" at bounding box center [277, 158] width 14 height 11
click at [367, 107] on div "Week Of * / * / **** EDT" at bounding box center [337, 114] width 255 height 14
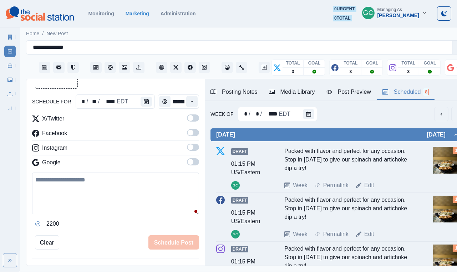
scroll to position [48, 0]
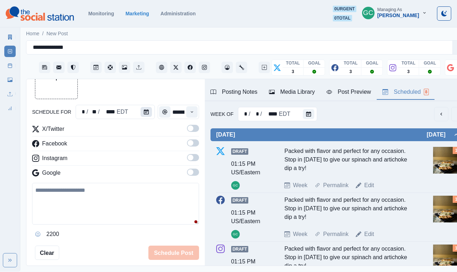
click at [144, 111] on icon "Calendar" at bounding box center [146, 111] width 5 height 5
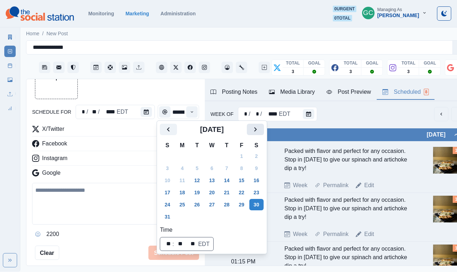
click at [259, 129] on icon "Next" at bounding box center [255, 129] width 9 height 9
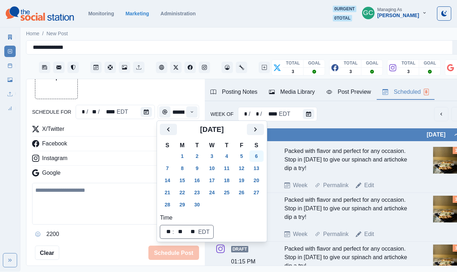
click at [263, 156] on button "6" at bounding box center [256, 155] width 14 height 11
click at [123, 139] on div "Facebook" at bounding box center [115, 144] width 167 height 11
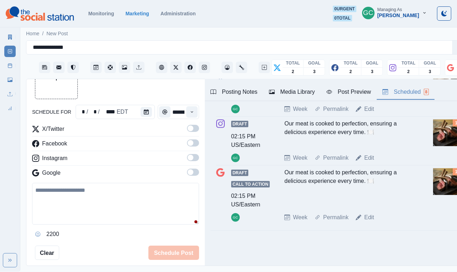
scroll to position [363, 0]
click at [189, 168] on div "X/Twitter Facebook Instagram Google" at bounding box center [115, 152] width 167 height 55
click at [194, 172] on span at bounding box center [193, 172] width 12 height 7
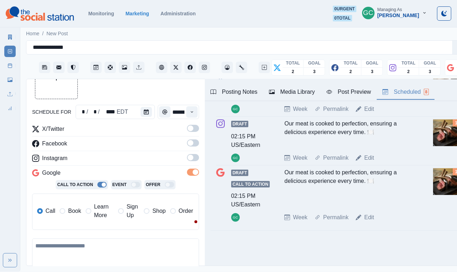
click at [194, 160] on span at bounding box center [193, 157] width 12 height 7
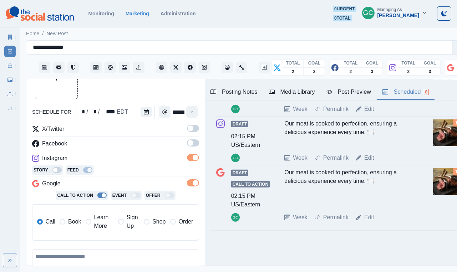
click at [194, 144] on span at bounding box center [193, 142] width 12 height 7
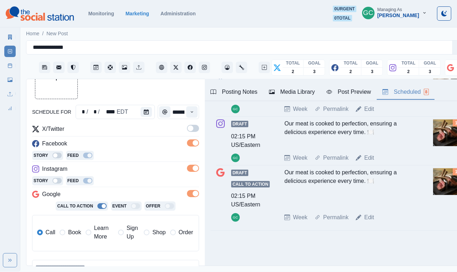
click at [194, 130] on span at bounding box center [193, 128] width 12 height 7
click at [104, 231] on span "Learn More" at bounding box center [104, 232] width 20 height 17
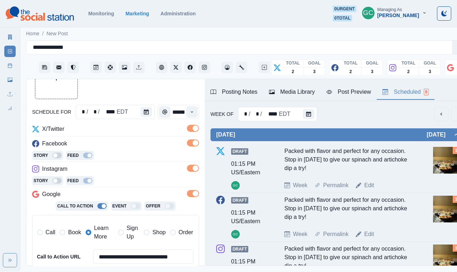
scroll to position [0, 0]
click at [307, 94] on div "Media Library" at bounding box center [292, 92] width 46 height 9
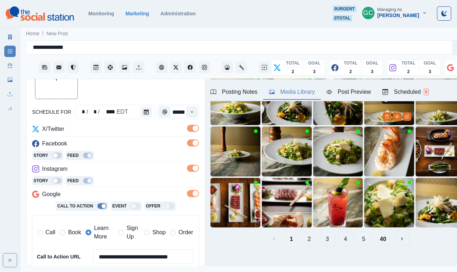
scroll to position [67, 0]
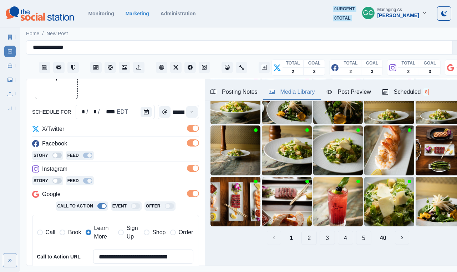
click at [348, 237] on button "4" at bounding box center [345, 238] width 15 height 14
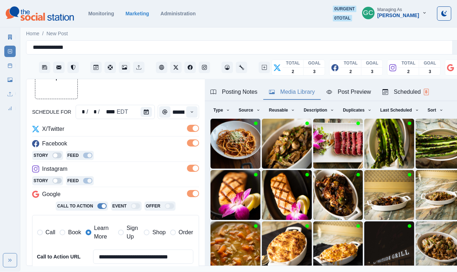
scroll to position [25, 0]
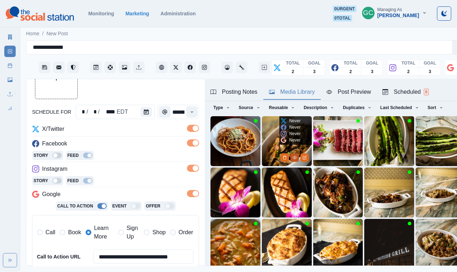
click at [295, 156] on icon "View Media" at bounding box center [294, 157] width 4 height 3
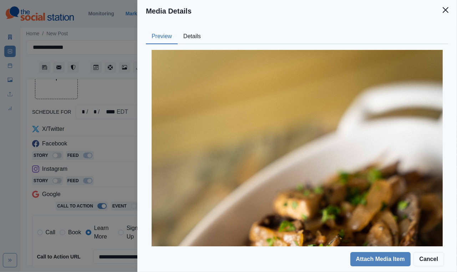
click at [196, 36] on button "Details" at bounding box center [192, 36] width 29 height 15
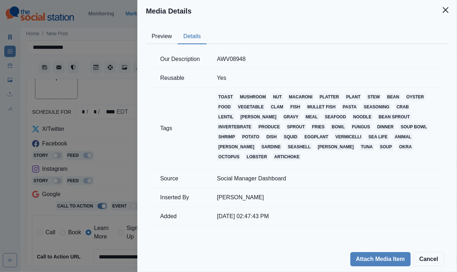
click at [161, 42] on button "Preview" at bounding box center [162, 36] width 32 height 15
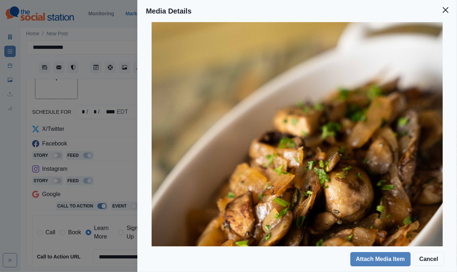
scroll to position [129, 0]
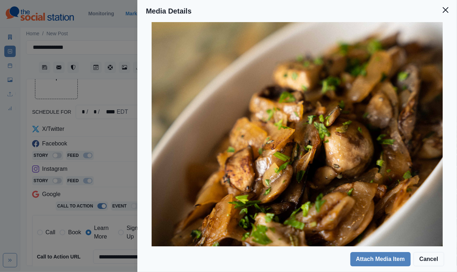
click at [107, 156] on div "Media Details Preview Details Our Description AWV08948 Reusable Yes Tags toast …" at bounding box center [228, 136] width 457 height 272
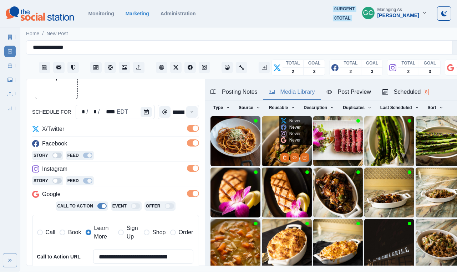
click at [272, 147] on img at bounding box center [287, 141] width 50 height 50
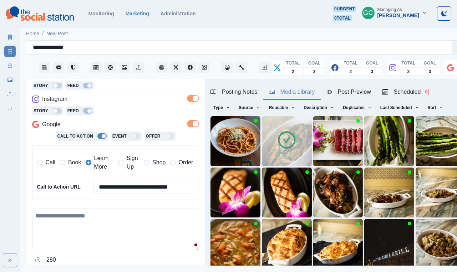
scroll to position [140, 0]
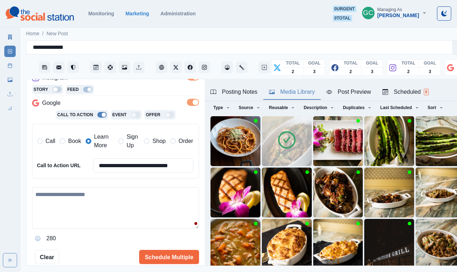
click at [113, 219] on textarea at bounding box center [115, 208] width 167 height 42
paste textarea "**********"
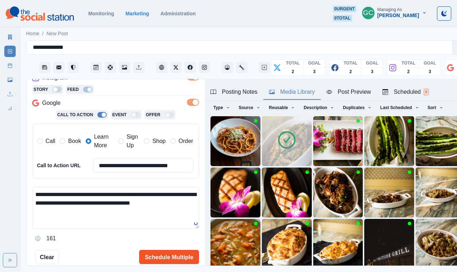
type textarea "**********"
click at [178, 258] on button "Schedule Multiple" at bounding box center [169, 257] width 60 height 14
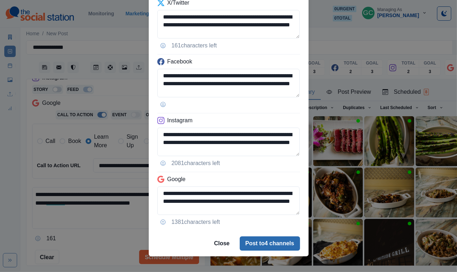
scroll to position [51, 0]
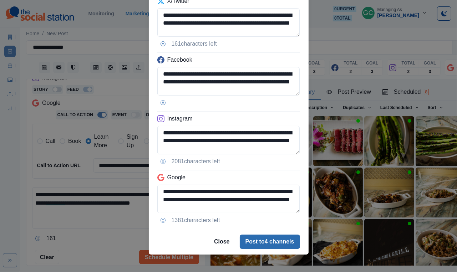
click at [279, 237] on button "Post to 4 channels" at bounding box center [270, 242] width 60 height 14
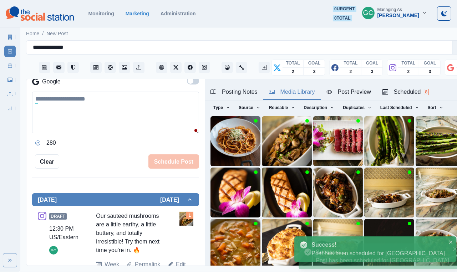
scroll to position [67, 0]
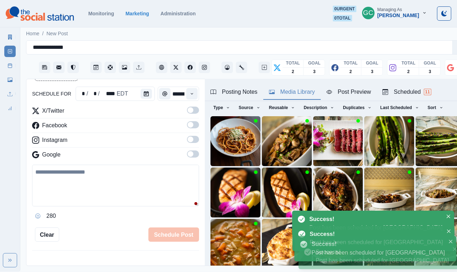
click at [409, 94] on div "Scheduled 11" at bounding box center [406, 92] width 49 height 9
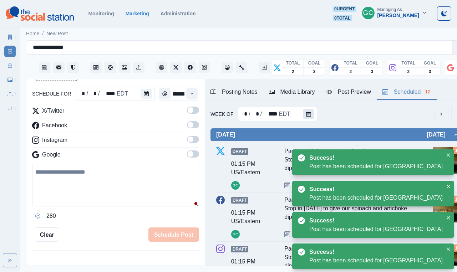
scroll to position [0, 0]
click at [310, 114] on icon "Calendar" at bounding box center [308, 114] width 5 height 5
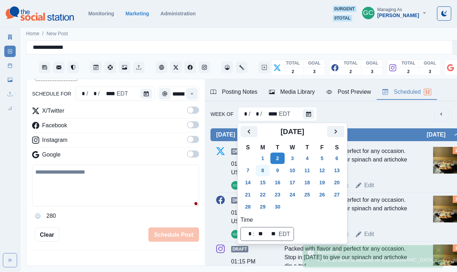
click at [262, 174] on button "8" at bounding box center [263, 170] width 14 height 11
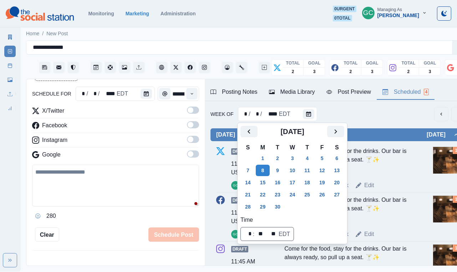
click at [396, 163] on div "Come for the food, stay for the drinks. Our bar is always ready, so pull up a s…" at bounding box center [349, 161] width 131 height 29
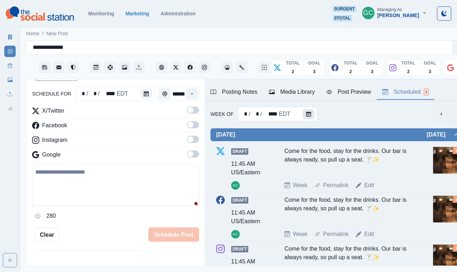
click at [306, 112] on icon "Calendar" at bounding box center [308, 114] width 5 height 5
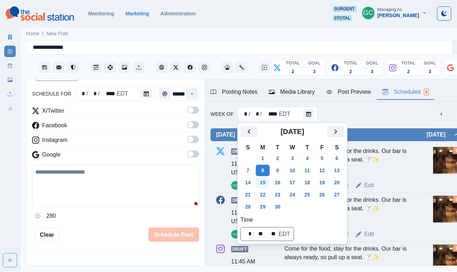
click at [266, 179] on button "15" at bounding box center [263, 182] width 14 height 11
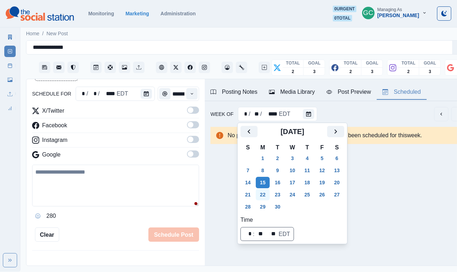
click at [265, 192] on button "22" at bounding box center [263, 194] width 14 height 11
click at [265, 208] on button "29" at bounding box center [263, 206] width 14 height 11
click at [155, 151] on div "X/Twitter Facebook Instagram Google" at bounding box center [115, 134] width 167 height 55
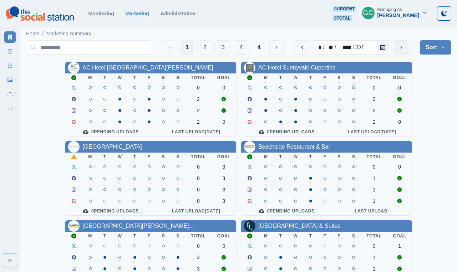
click at [394, 48] on button "next" at bounding box center [401, 47] width 14 height 14
click at [387, 48] on button "Calendar" at bounding box center [382, 47] width 11 height 10
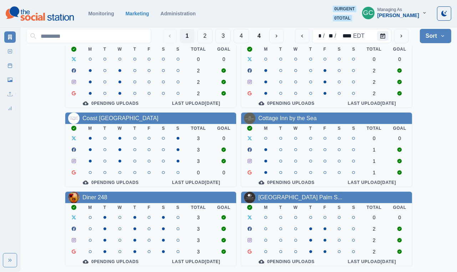
scroll to position [273, 0]
click at [208, 34] on button "2" at bounding box center [204, 36] width 15 height 14
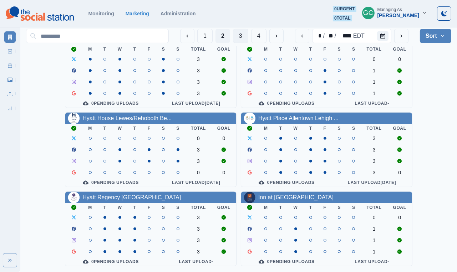
click at [238, 36] on button "3" at bounding box center [240, 36] width 15 height 14
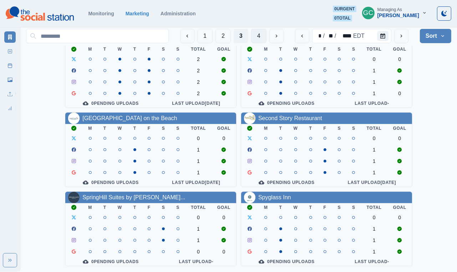
click at [260, 35] on button "4" at bounding box center [258, 36] width 15 height 14
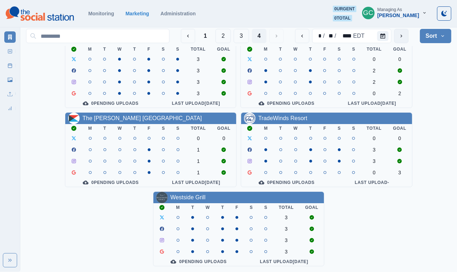
scroll to position [112, 0]
click at [380, 34] on icon "Calendar" at bounding box center [382, 36] width 5 height 5
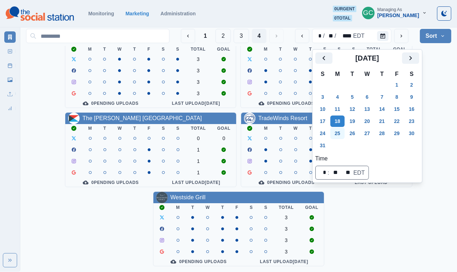
click at [338, 128] on button "25" at bounding box center [337, 133] width 14 height 11
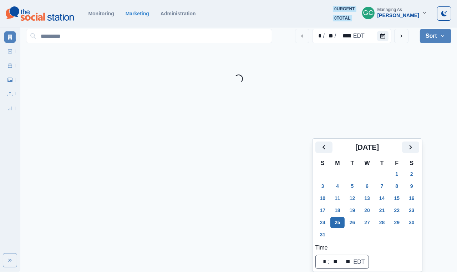
scroll to position [19, 0]
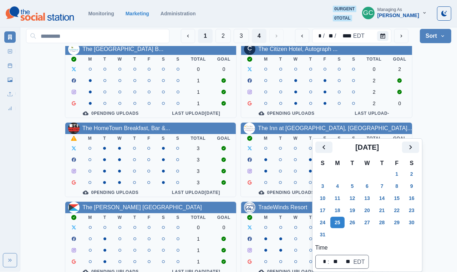
click at [198, 34] on button "1" at bounding box center [205, 36] width 15 height 14
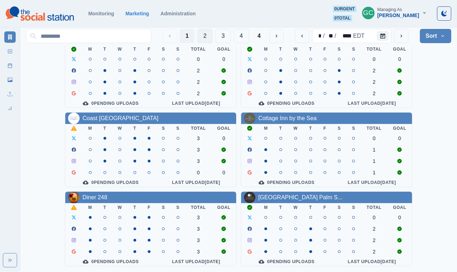
scroll to position [273, 0]
click at [205, 35] on button "2" at bounding box center [204, 36] width 15 height 14
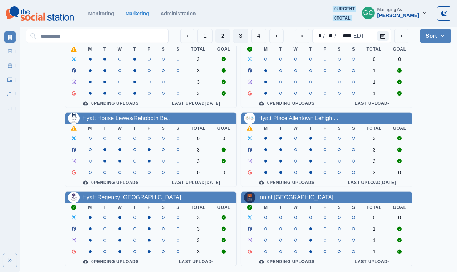
click at [240, 37] on button "3" at bounding box center [240, 36] width 15 height 14
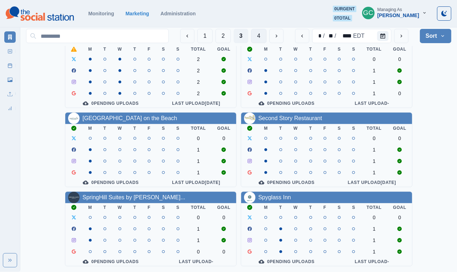
click at [259, 30] on button "4" at bounding box center [258, 36] width 15 height 14
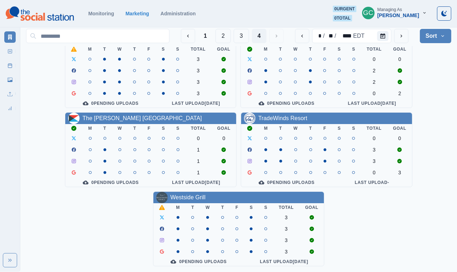
scroll to position [112, 0]
click at [380, 38] on button "Calendar" at bounding box center [382, 36] width 11 height 10
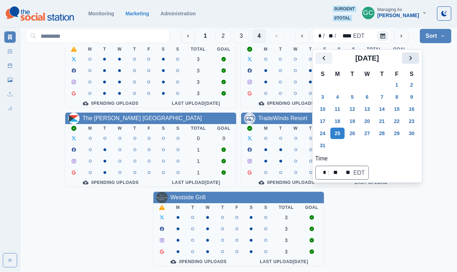
click at [415, 54] on icon "Next" at bounding box center [410, 58] width 9 height 9
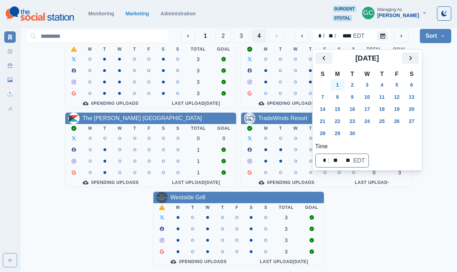
click at [339, 80] on button "1" at bounding box center [337, 84] width 14 height 11
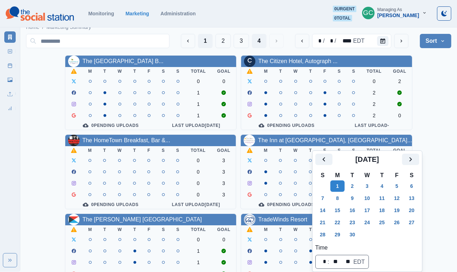
click at [205, 39] on button "1" at bounding box center [205, 41] width 15 height 14
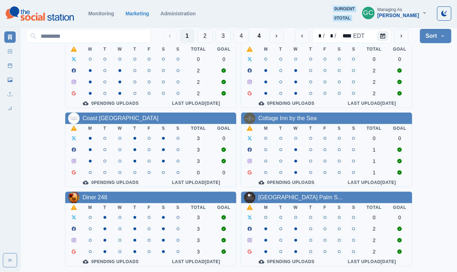
scroll to position [273, 0]
